Goal: Information Seeking & Learning: Learn about a topic

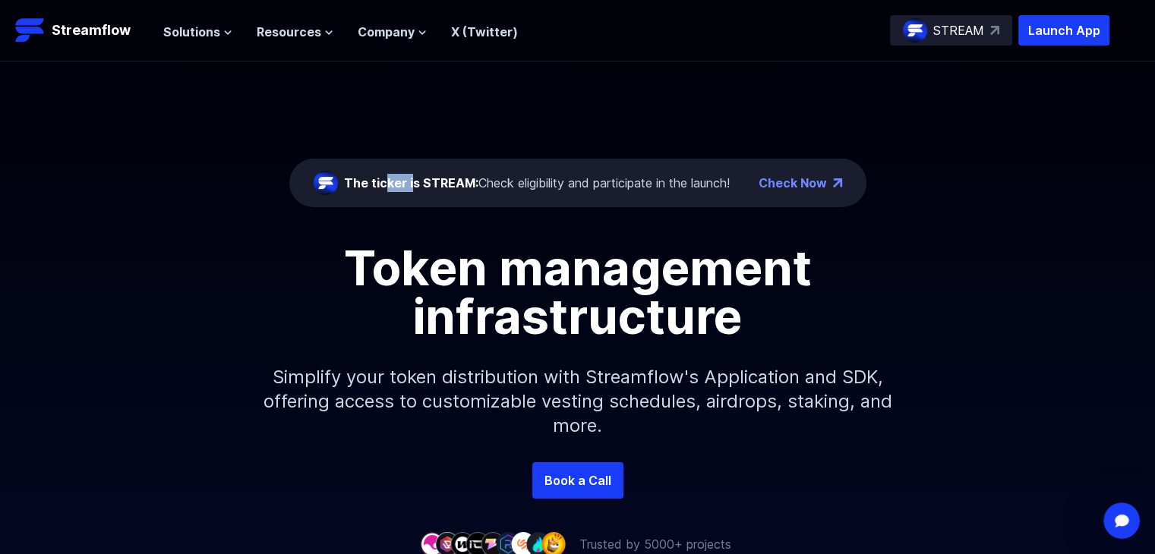
drag, startPoint x: 386, startPoint y: 184, endPoint x: 407, endPoint y: 162, distance: 30.1
click at [407, 162] on div "The ticker is STREAM: Check eligibility and participate in the launch! Check Now" at bounding box center [577, 183] width 577 height 49
click at [383, 144] on div "The ticker is STREAM: Check eligibility and participate in the launch! Check No…" at bounding box center [577, 261] width 1155 height 401
click at [383, 188] on span "The ticker is STREAM:" at bounding box center [411, 182] width 134 height 15
drag, startPoint x: 380, startPoint y: 188, endPoint x: 415, endPoint y: 181, distance: 35.6
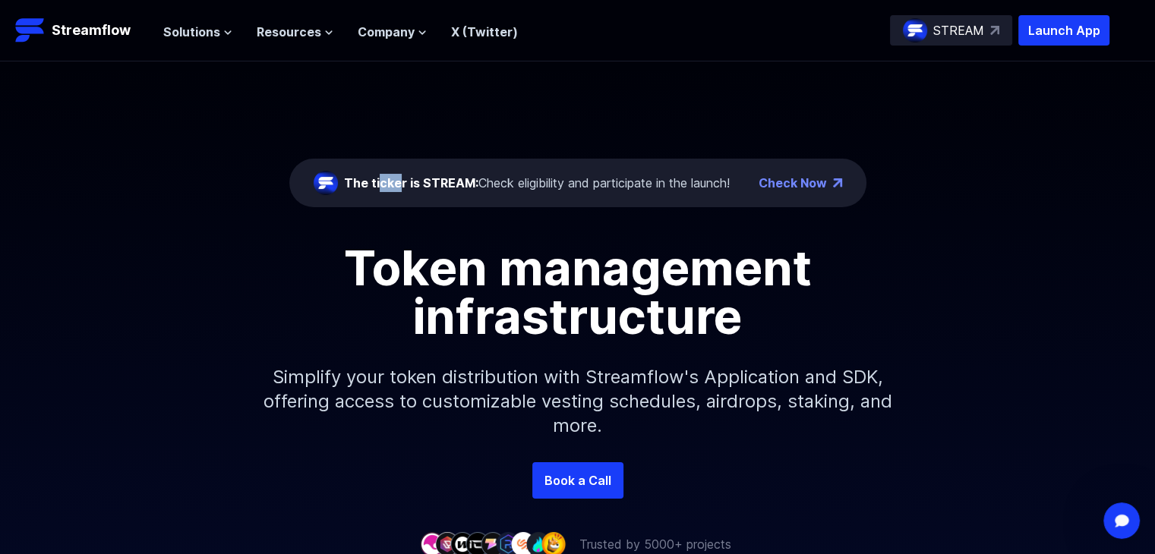
click at [415, 181] on span "The ticker is STREAM:" at bounding box center [411, 182] width 134 height 15
click at [368, 153] on div "The ticker is STREAM: Check eligibility and participate in the launch! Check No…" at bounding box center [577, 261] width 1155 height 401
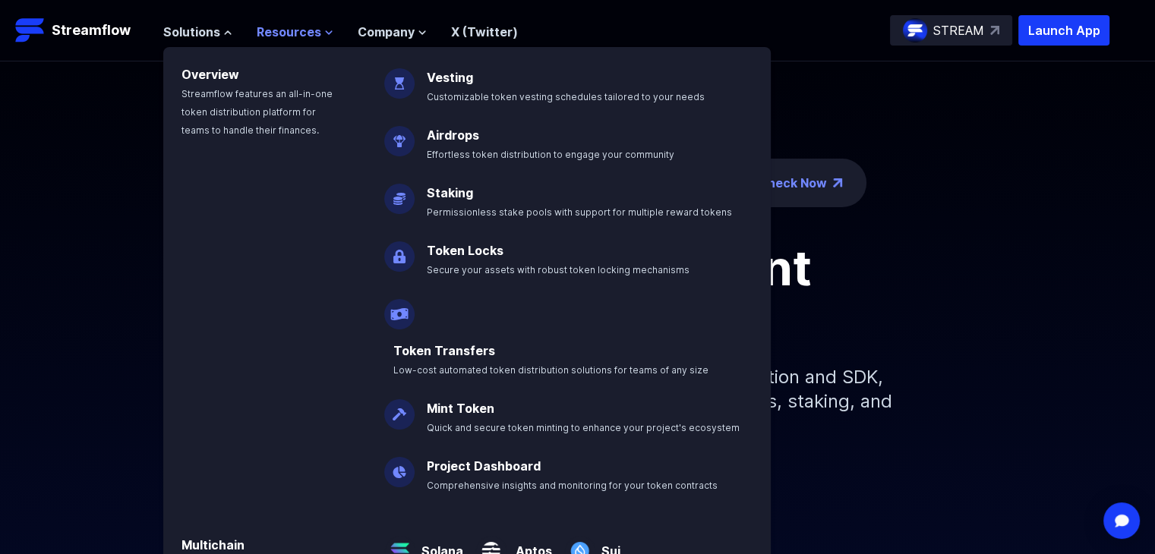
click at [267, 31] on span "Resources" at bounding box center [289, 32] width 65 height 18
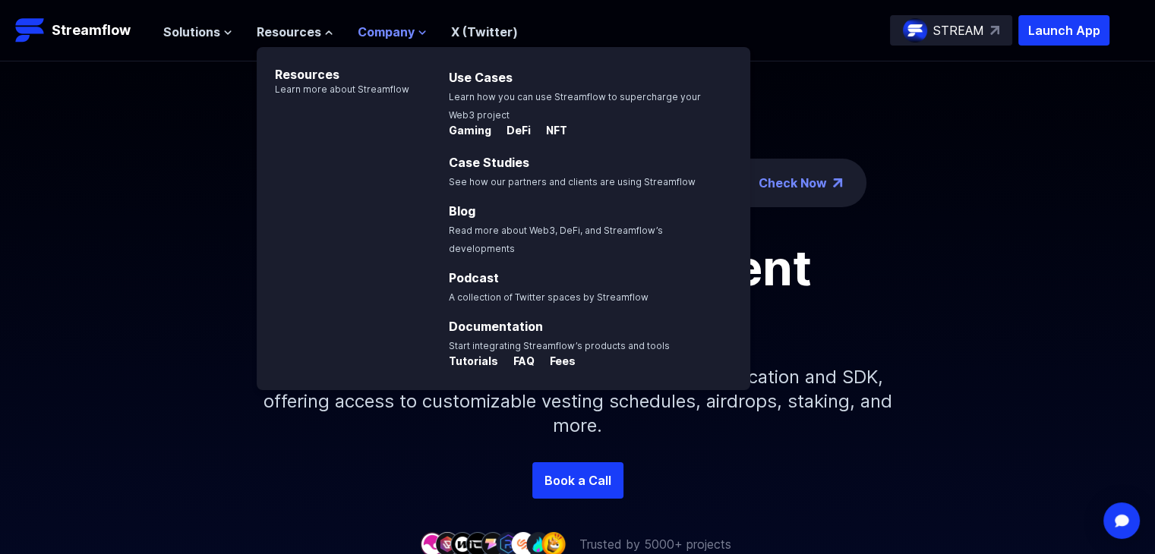
click at [358, 32] on span "Company" at bounding box center [386, 32] width 57 height 18
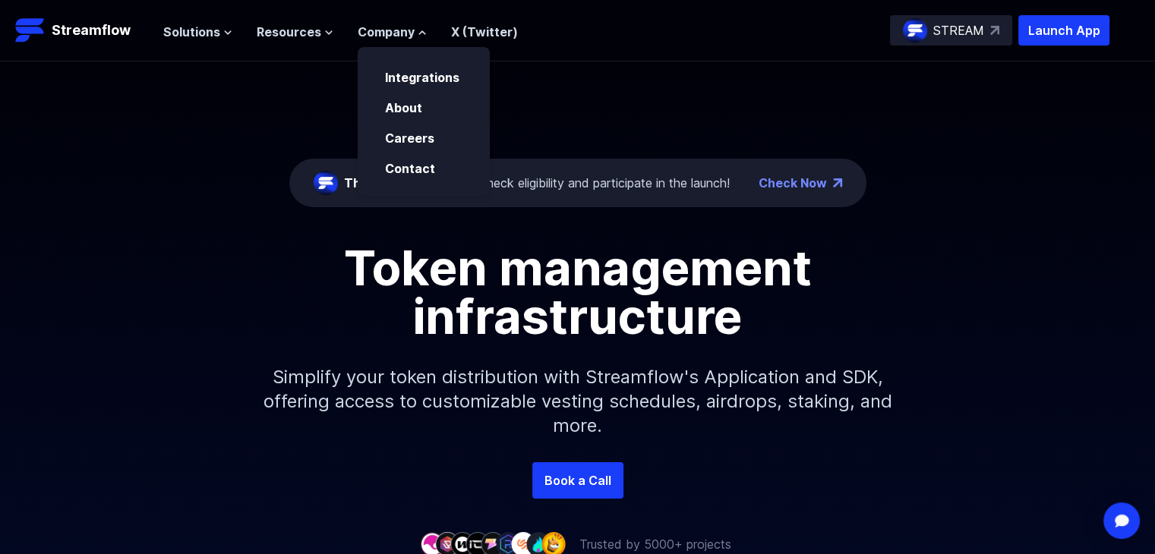
click at [163, 159] on div "The ticker is STREAM: Check eligibility and participate in the launch! Check No…" at bounding box center [577, 261] width 1155 height 401
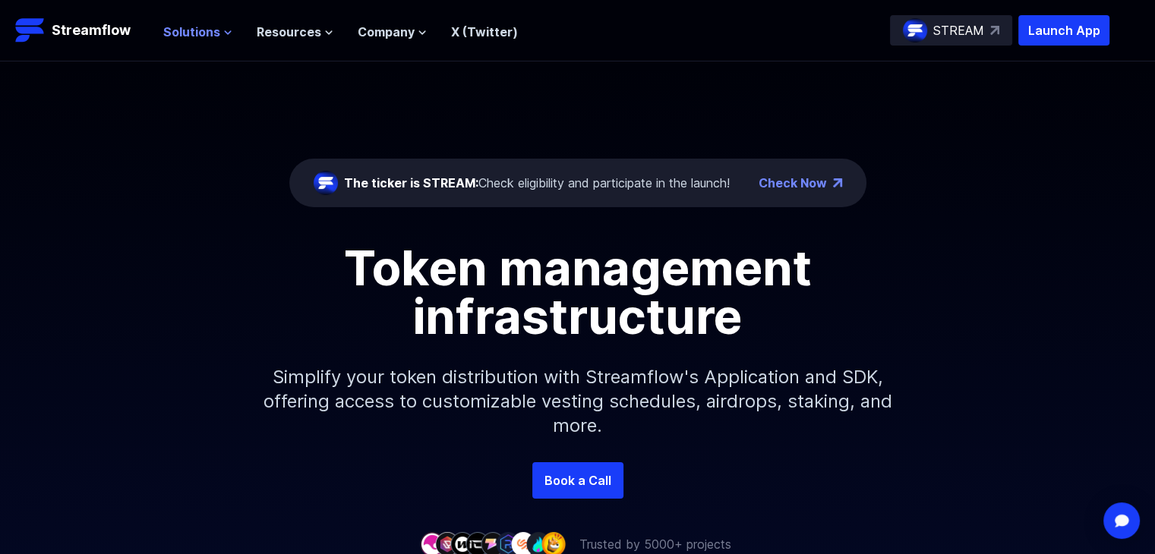
click at [216, 27] on span "Solutions" at bounding box center [191, 32] width 57 height 18
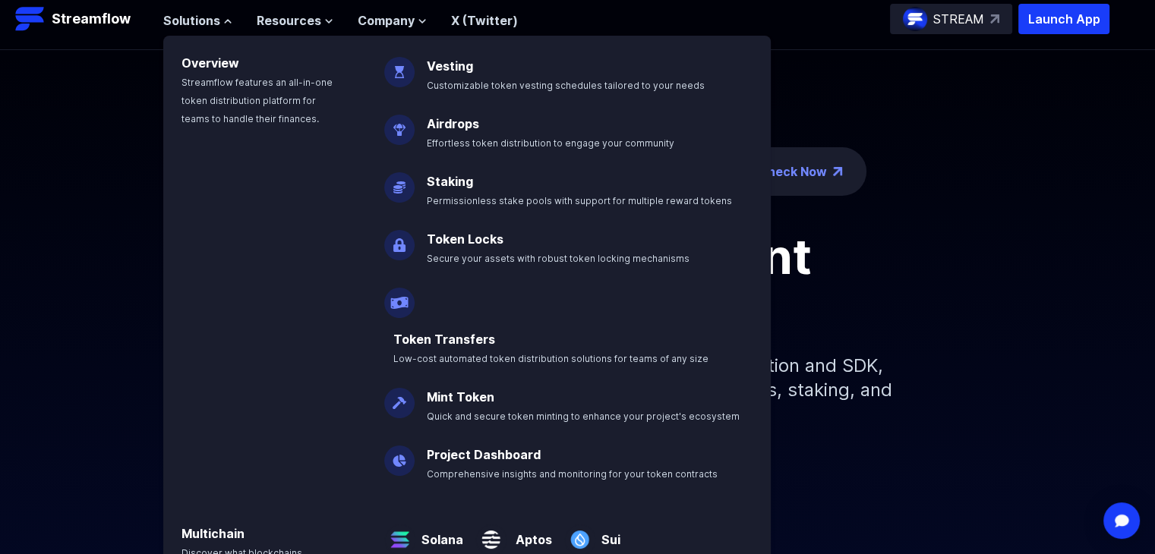
scroll to position [12, 0]
click at [1054, 301] on div "Token management infrastructure Simplify your token distribution with Streamflo…" at bounding box center [577, 341] width 1155 height 219
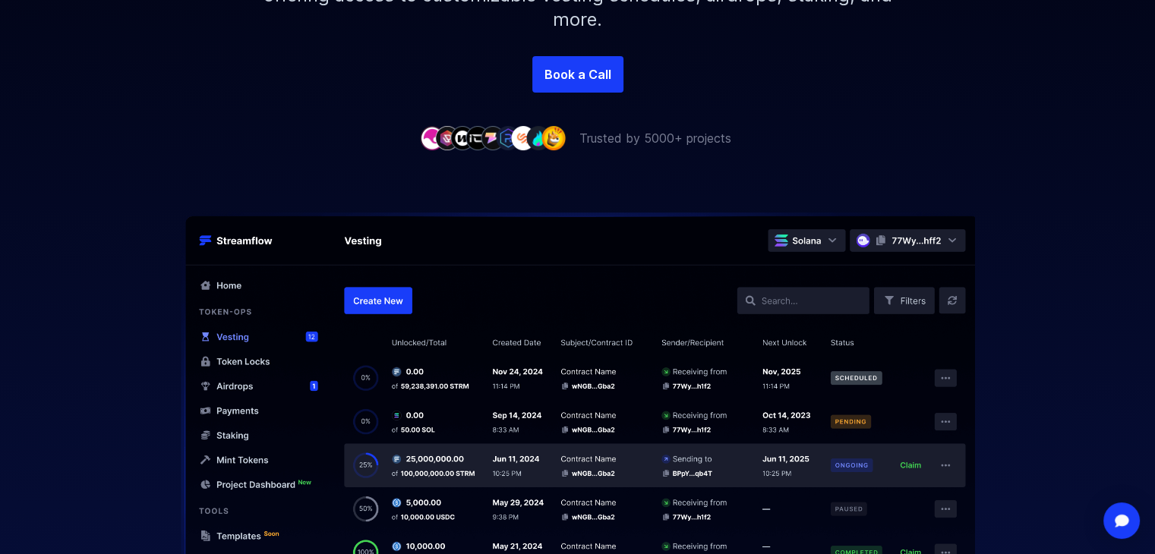
scroll to position [0, 0]
